Goal: Task Accomplishment & Management: Manage account settings

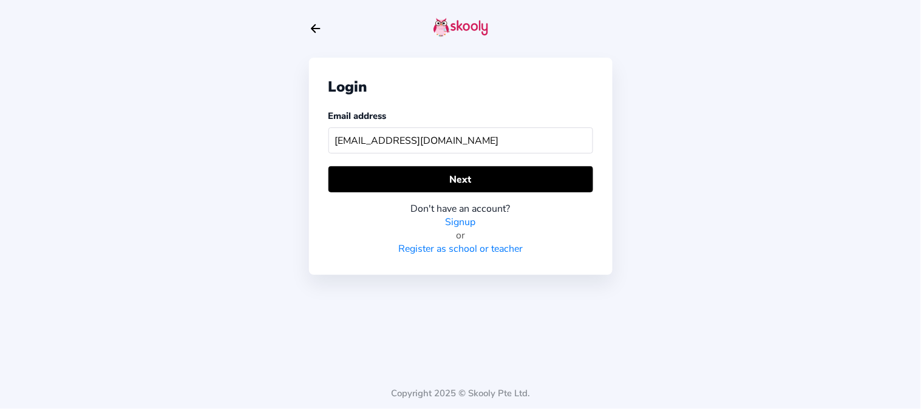
type input "[EMAIL_ADDRESS][DOMAIN_NAME]"
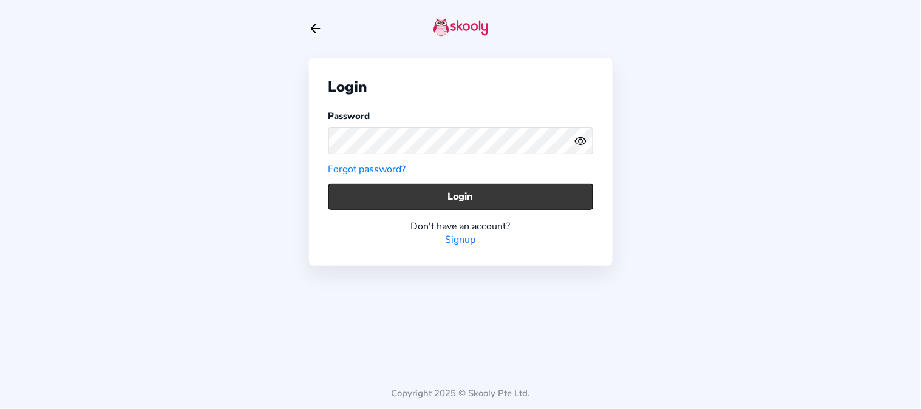
click at [362, 199] on button "Login" at bounding box center [460, 197] width 265 height 26
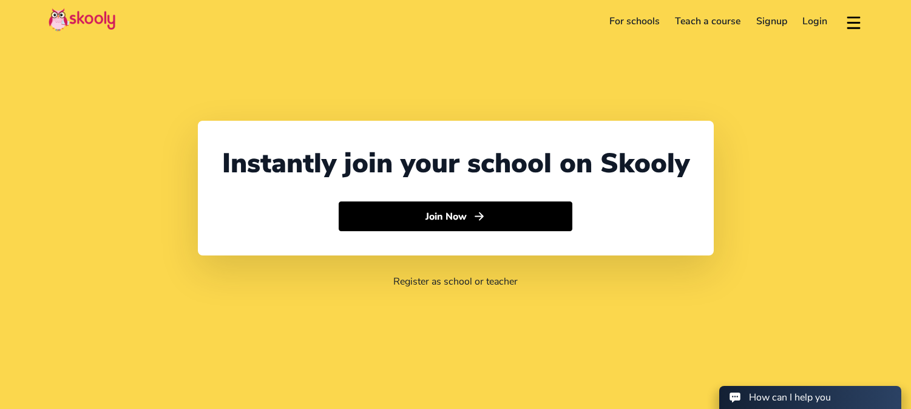
select select "91"
select select "India"
select select "Asia/Kolkata"
click at [801, 21] on link "Login" at bounding box center [815, 21] width 41 height 19
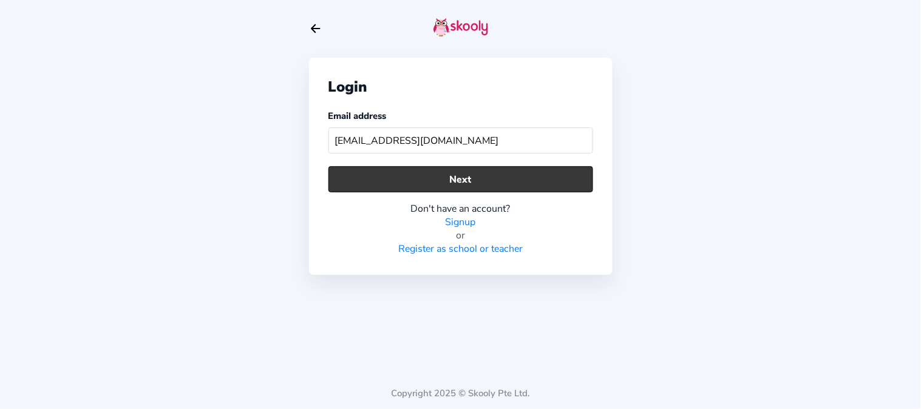
type input "skoolytest_123@mailinator.com"
click at [449, 192] on button "Next" at bounding box center [460, 179] width 265 height 26
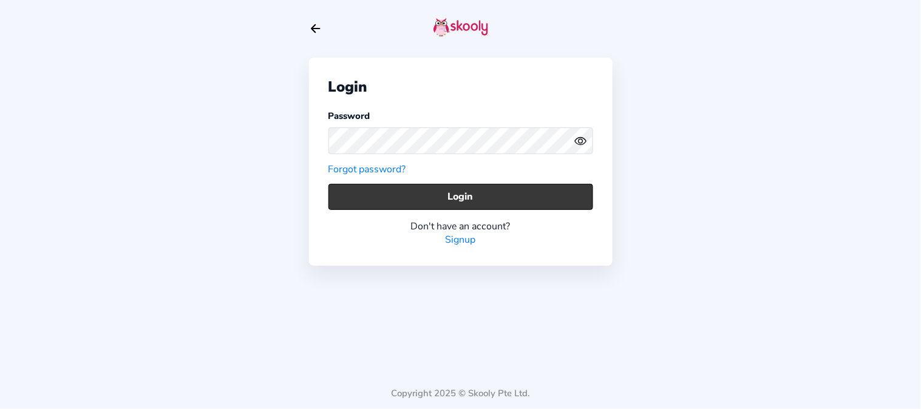
click at [372, 193] on button "Login" at bounding box center [460, 197] width 265 height 26
